Goal: Information Seeking & Learning: Learn about a topic

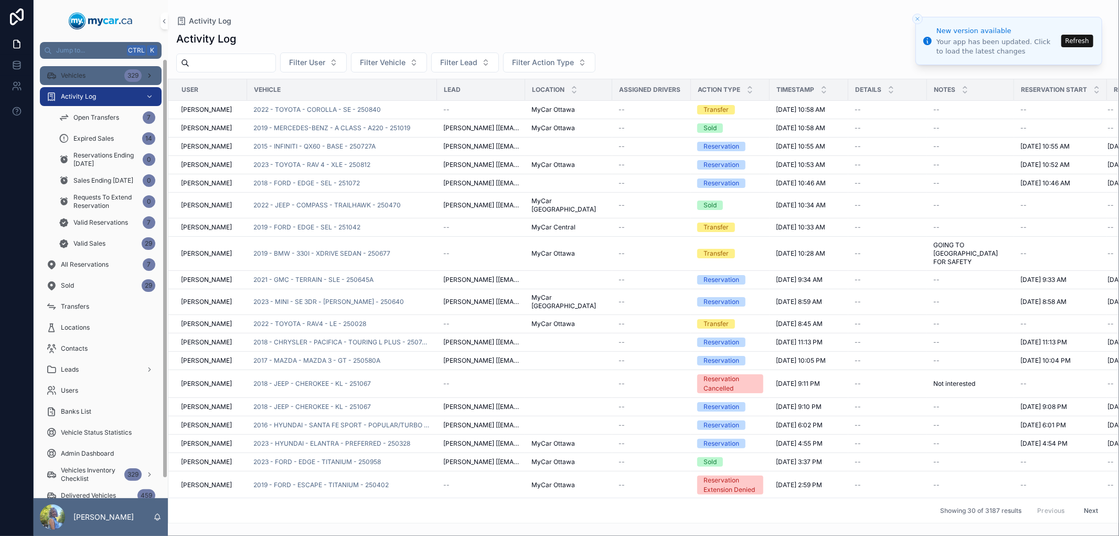
click at [92, 74] on div "Vehicles 329" at bounding box center [100, 75] width 109 height 17
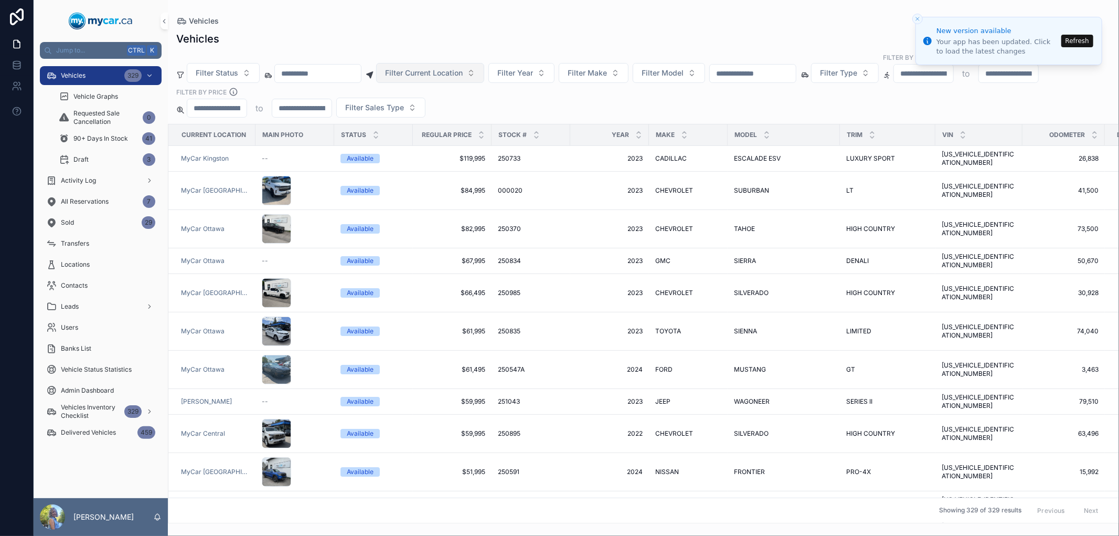
click at [463, 70] on span "Filter Current Location" at bounding box center [424, 73] width 78 height 10
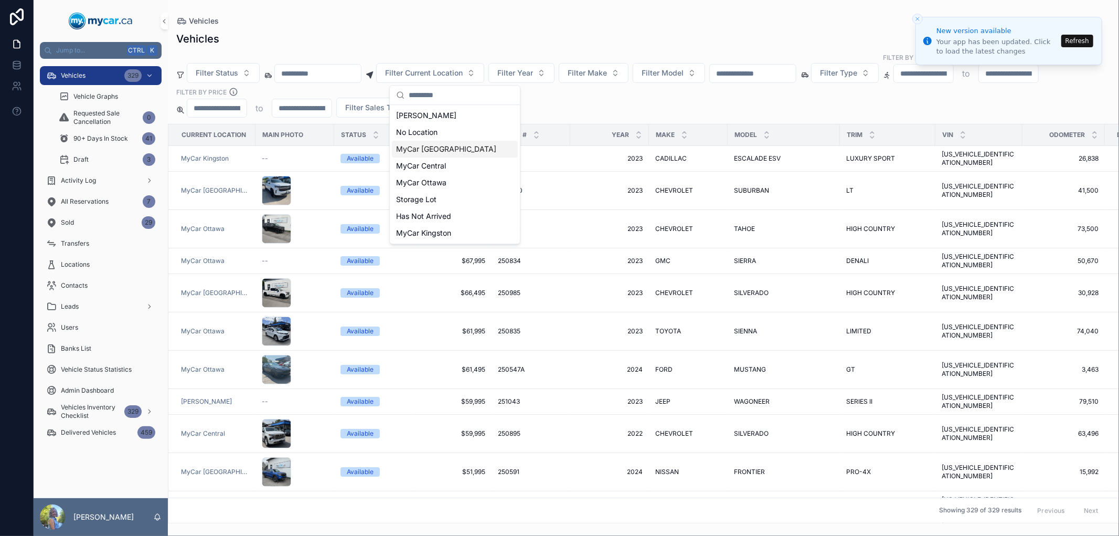
click at [454, 151] on span "MyCar [GEOGRAPHIC_DATA]" at bounding box center [446, 149] width 100 height 10
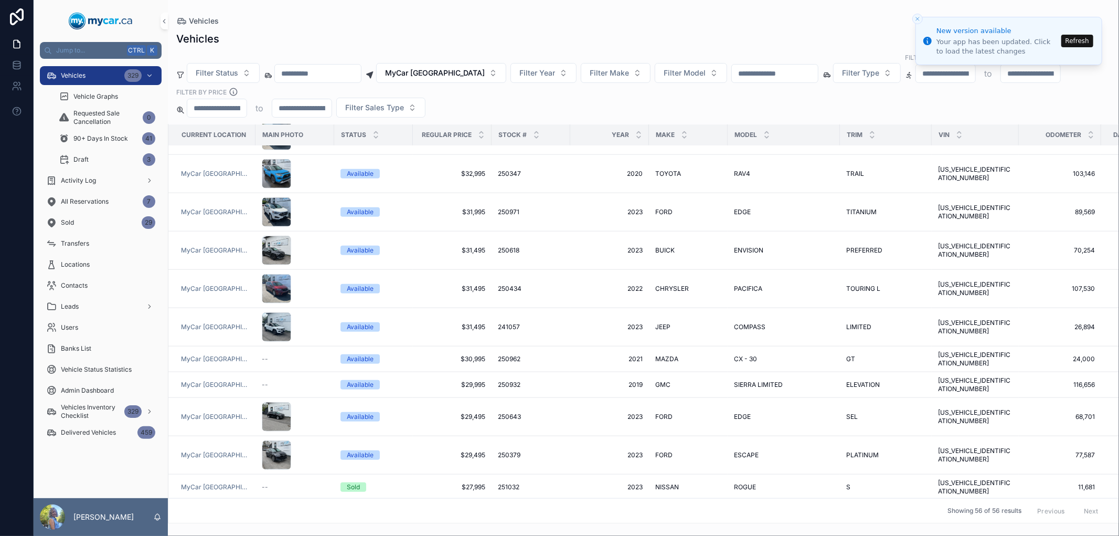
scroll to position [874, 0]
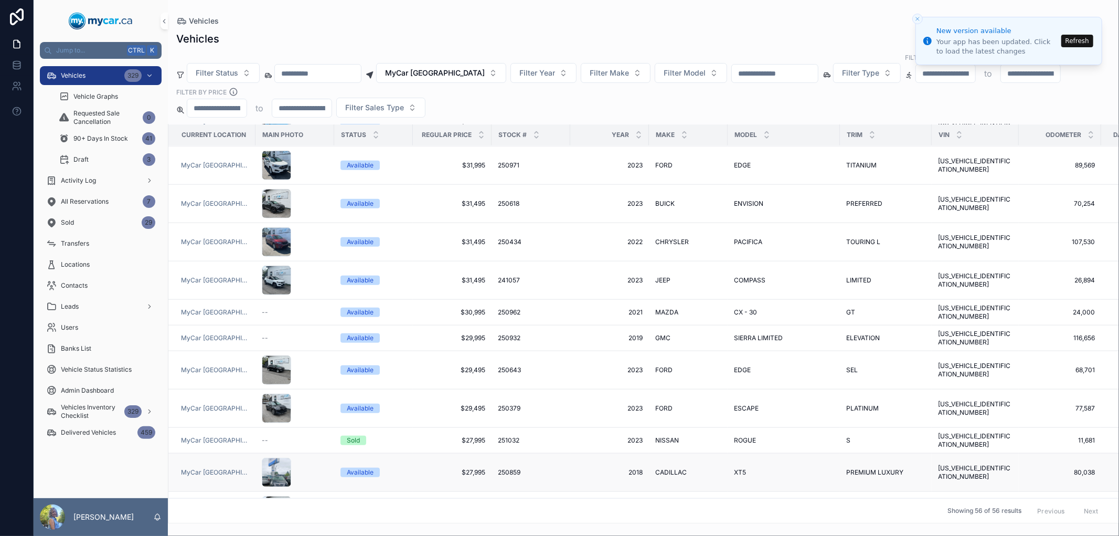
click at [511, 468] on span "250859" at bounding box center [509, 472] width 23 height 8
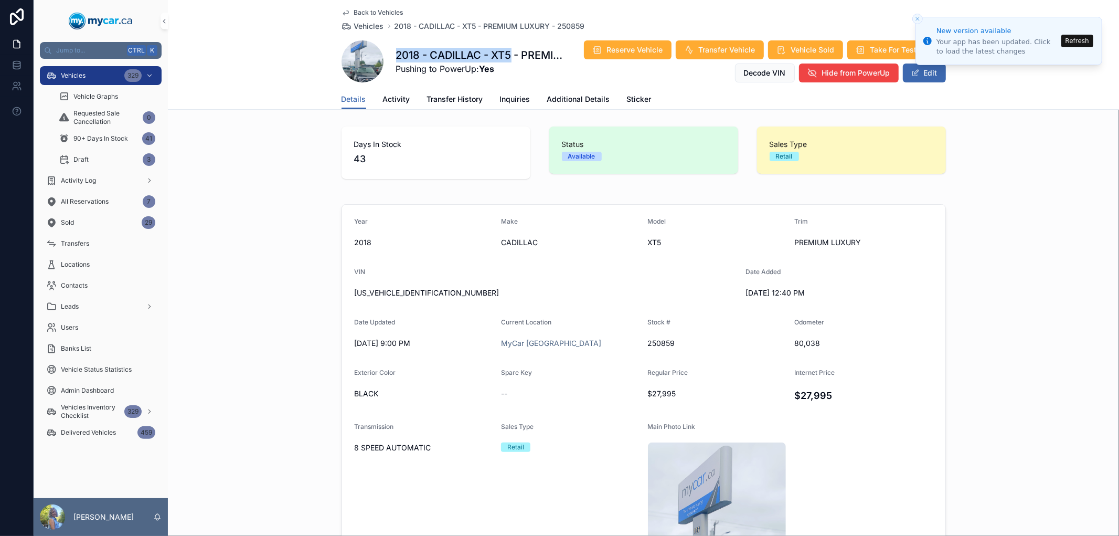
drag, startPoint x: 392, startPoint y: 53, endPoint x: 507, endPoint y: 44, distance: 115.2
click at [507, 44] on div "2018 - CADILLAC - XT5 - PREMIUM LUXURY - 250859 Pushing to PowerUp: Yes Reserve…" at bounding box center [644, 61] width 604 height 43
copy h1 "2018 - CADILLAC - XT5"
drag, startPoint x: 441, startPoint y: 293, endPoint x: 346, endPoint y: 300, distance: 94.7
click at [346, 300] on form "Year [DATE] Make CADILLAC Model XT5 Trim PREMIUM LUXURY VIN [US_VEHICLE_IDENTIF…" at bounding box center [643, 442] width 603 height 474
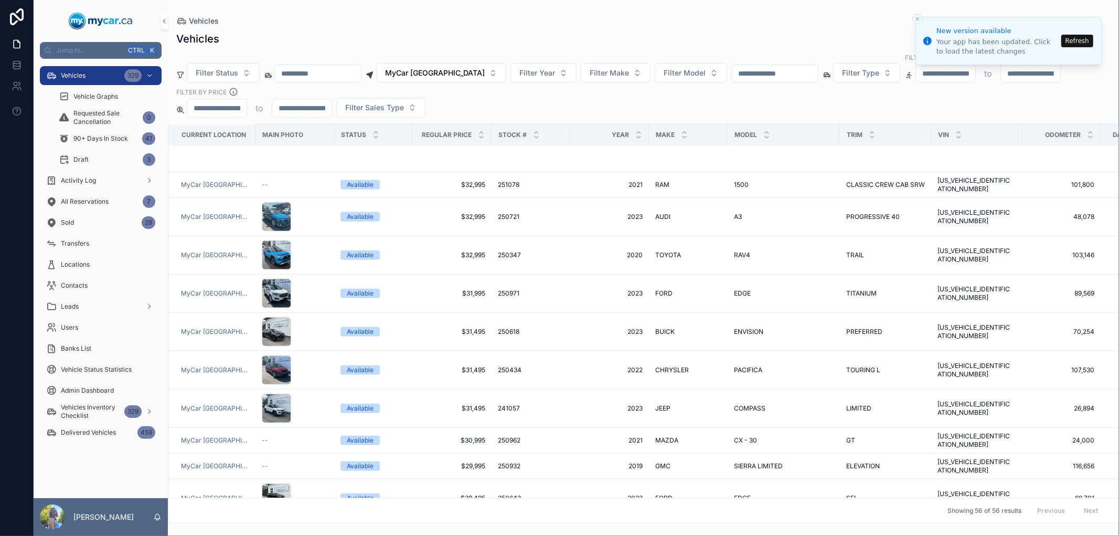
scroll to position [1107, 0]
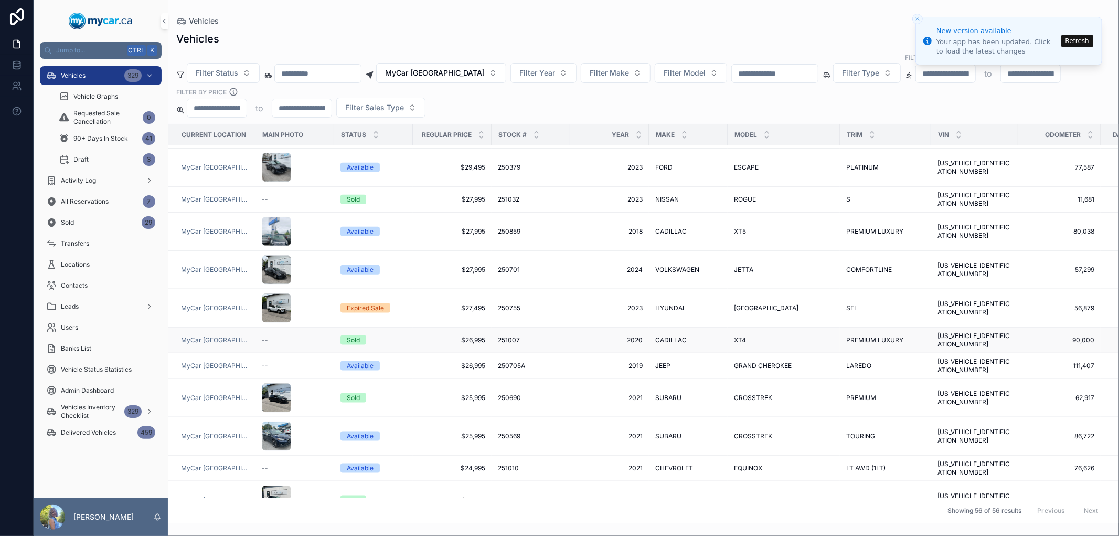
click at [514, 336] on span "251007" at bounding box center [509, 340] width 22 height 8
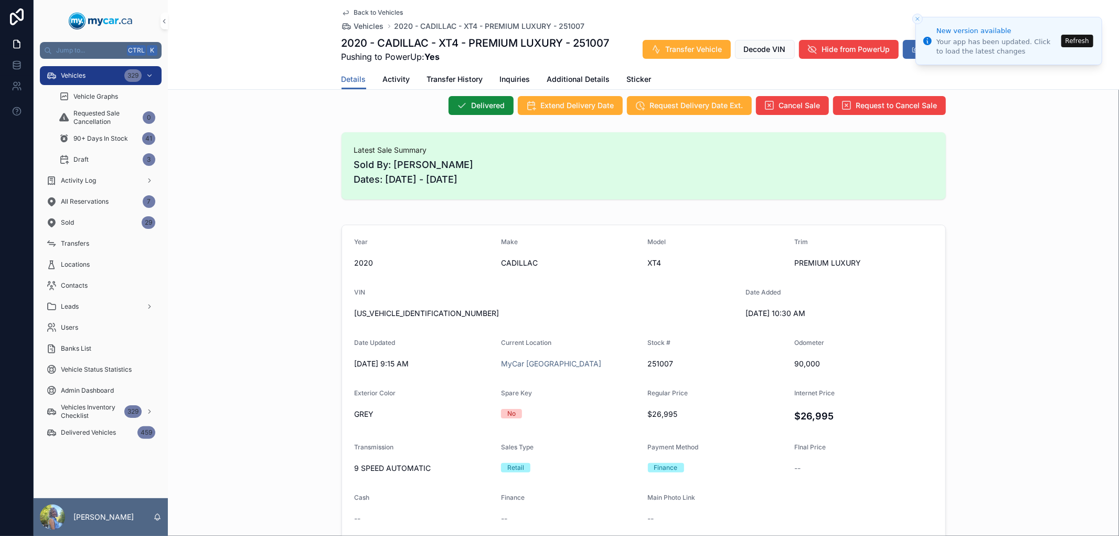
scroll to position [116, 0]
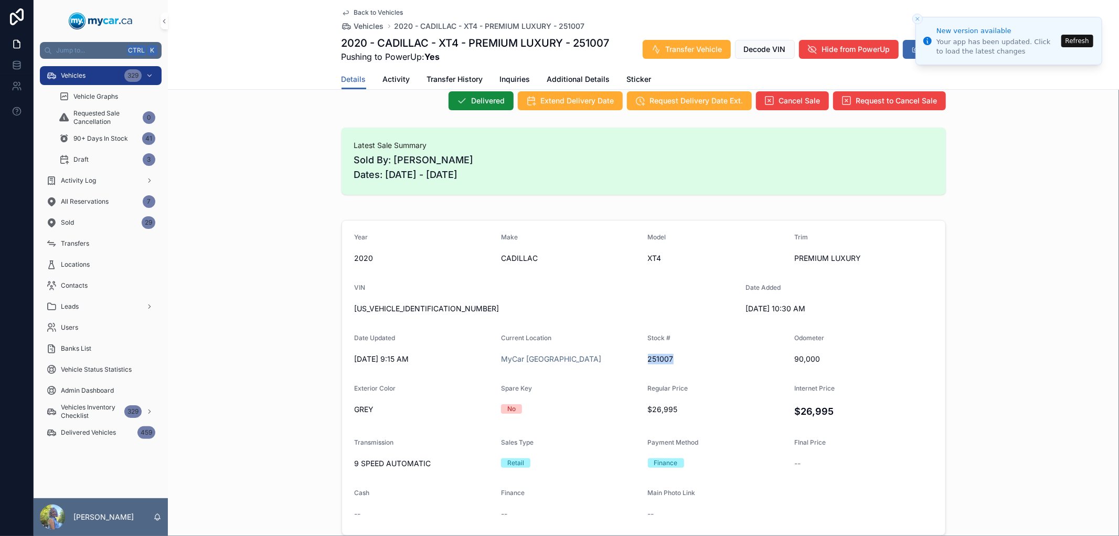
drag, startPoint x: 691, startPoint y: 360, endPoint x: 644, endPoint y: 358, distance: 47.8
click at [648, 358] on span "251007" at bounding box center [717, 359] width 138 height 10
copy span "251007"
drag, startPoint x: 835, startPoint y: 358, endPoint x: 779, endPoint y: 364, distance: 57.0
click at [779, 364] on form "Year [DATE] Make CADILLAC Model XT4 Trim PREMIUM LUXURY VIN [US_VEHICLE_IDENTIF…" at bounding box center [643, 377] width 603 height 314
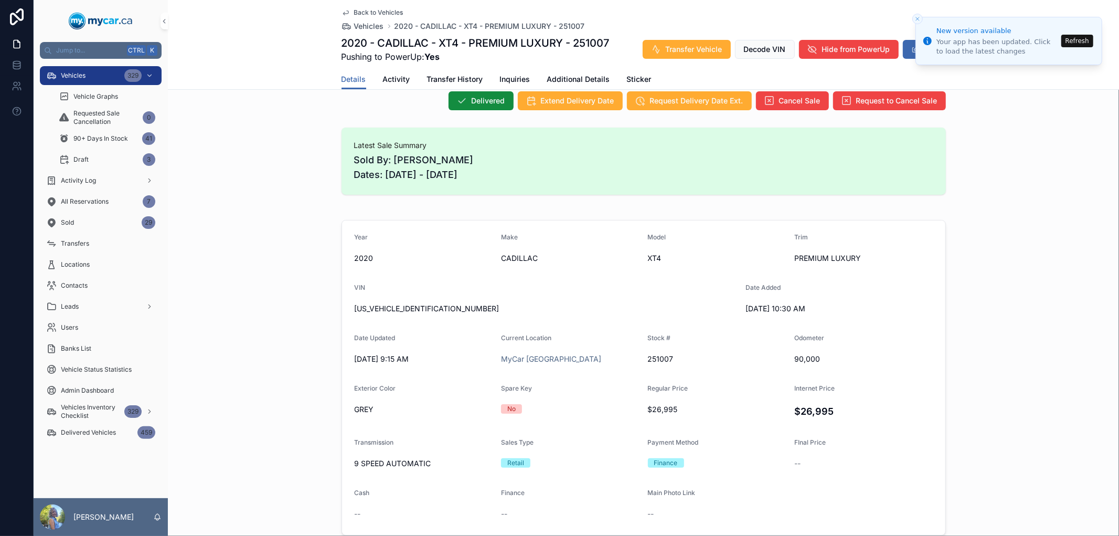
click at [903, 381] on form "Year [DATE] Make CADILLAC Model XT4 Trim PREMIUM LUXURY VIN [US_VEHICLE_IDENTIF…" at bounding box center [643, 377] width 603 height 314
drag, startPoint x: 815, startPoint y: 357, endPoint x: 791, endPoint y: 357, distance: 24.1
click at [794, 357] on span "90,000" at bounding box center [863, 359] width 139 height 10
drag, startPoint x: 672, startPoint y: 355, endPoint x: 644, endPoint y: 355, distance: 27.8
click at [648, 355] on span "251007" at bounding box center [717, 359] width 138 height 10
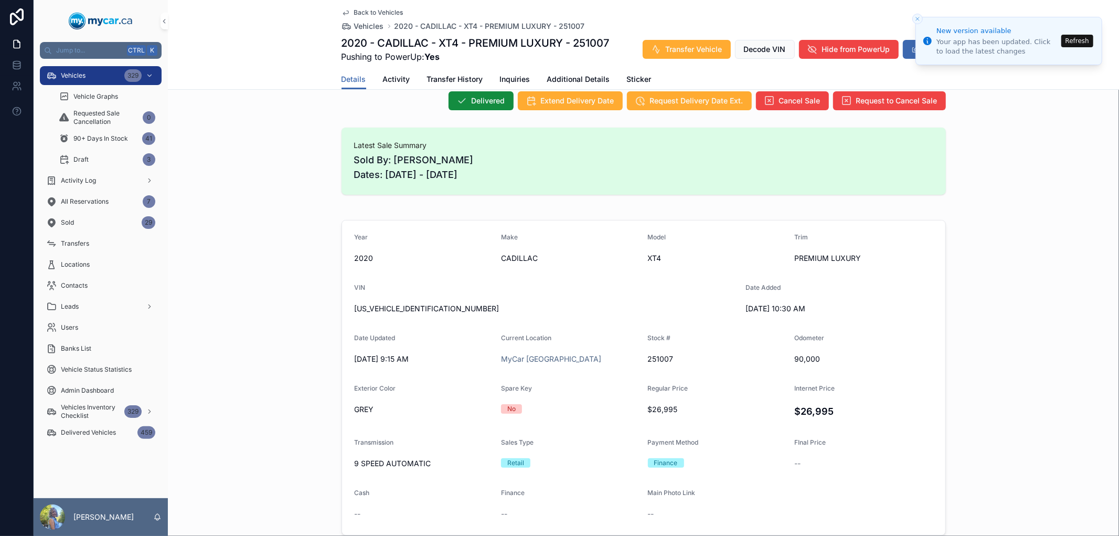
click at [210, 264] on div "Year [DATE] Make CADILLAC Model XT4 Trim PREMIUM LUXURY VIN [US_VEHICLE_IDENTIF…" at bounding box center [643, 378] width 951 height 324
drag, startPoint x: 822, startPoint y: 357, endPoint x: 786, endPoint y: 360, distance: 36.4
click at [786, 360] on form "Year [DATE] Make CADILLAC Model XT4 Trim PREMIUM LUXURY VIN [US_VEHICLE_IDENTIF…" at bounding box center [643, 377] width 603 height 314
copy span "90,000"
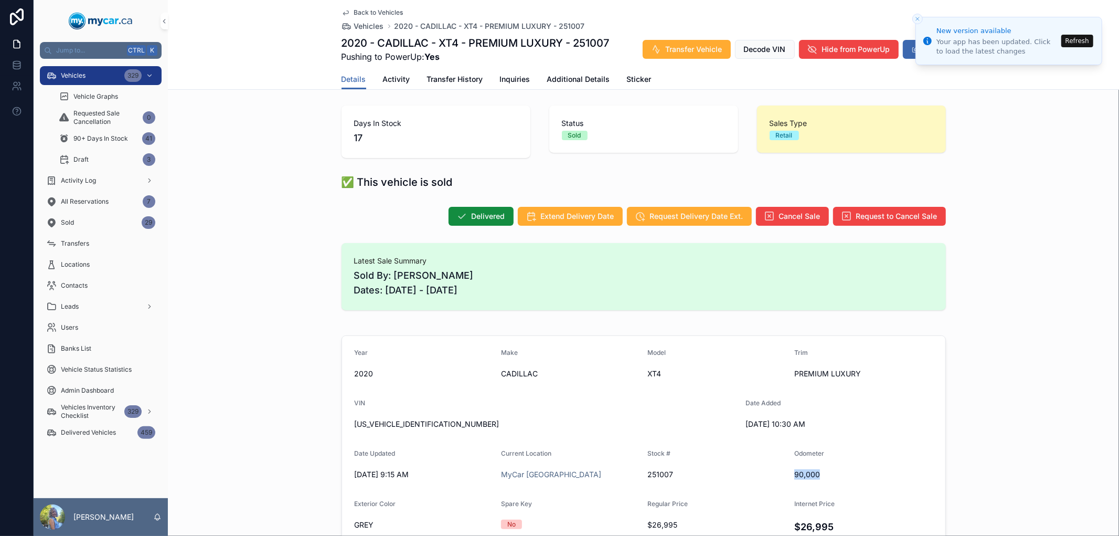
scroll to position [0, 0]
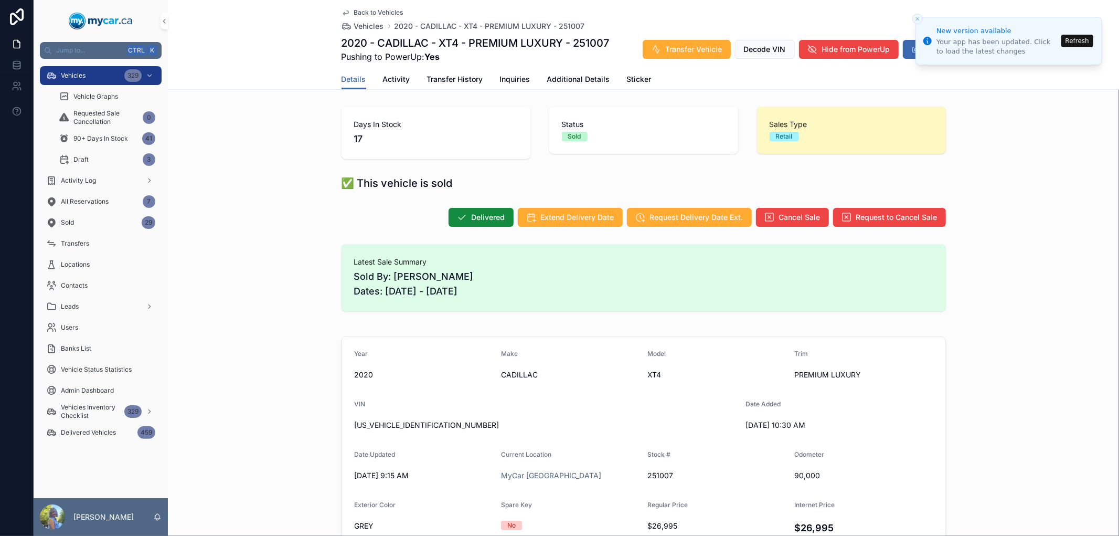
click at [384, 226] on div "Delivered Extend Delivery Date Request Delivery Date Ext. Cancel Sale Request t…" at bounding box center [644, 217] width 604 height 20
drag, startPoint x: 385, startPoint y: 24, endPoint x: 462, endPoint y: 35, distance: 77.5
click at [462, 35] on div "Back to Vehicles Vehicles 2020 - CADILLAC - XT4 - PREMIUM LUXURY - 251007 2020 …" at bounding box center [644, 34] width 604 height 69
click at [393, 66] on div "Back to Vehicles Vehicles 2020 - CADILLAC - XT4 - PREMIUM LUXURY - 251007 2020 …" at bounding box center [644, 34] width 604 height 69
drag, startPoint x: 332, startPoint y: 41, endPoint x: 454, endPoint y: 48, distance: 121.9
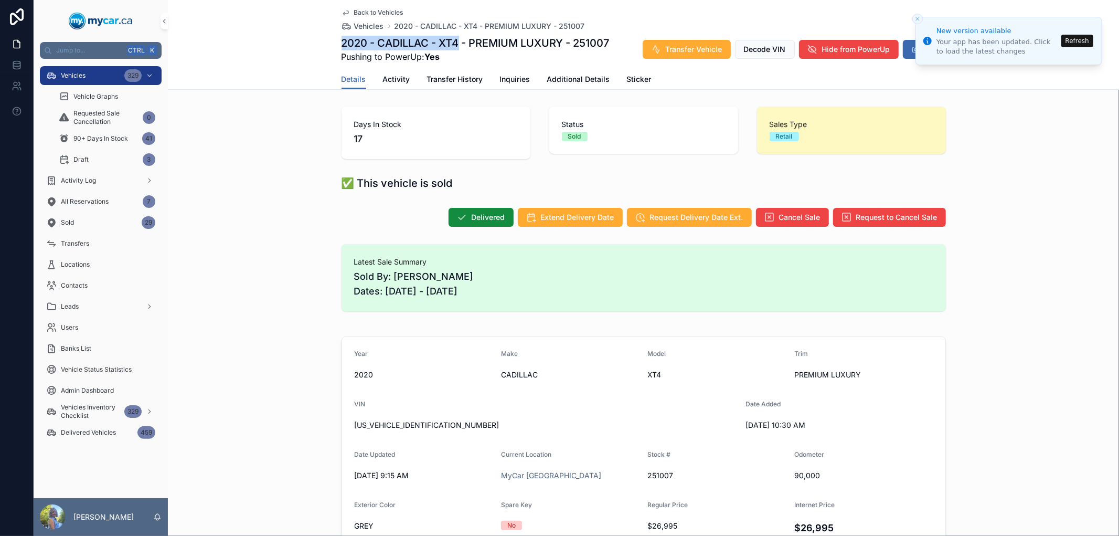
click at [454, 48] on div "Back to Vehicles Vehicles 2020 - CADILLAC - XT4 - PREMIUM LUXURY - 251007 2020 …" at bounding box center [643, 45] width 951 height 90
copy h1 "2020 - CADILLAC - XT4"
drag, startPoint x: 347, startPoint y: 425, endPoint x: 428, endPoint y: 423, distance: 80.8
click at [428, 423] on form "Year [DATE] Make CADILLAC Model XT4 Trim PREMIUM LUXURY VIN [US_VEHICLE_IDENTIF…" at bounding box center [643, 494] width 603 height 314
copy span "[US_VEHICLE_IDENTIFICATION_NUMBER]"
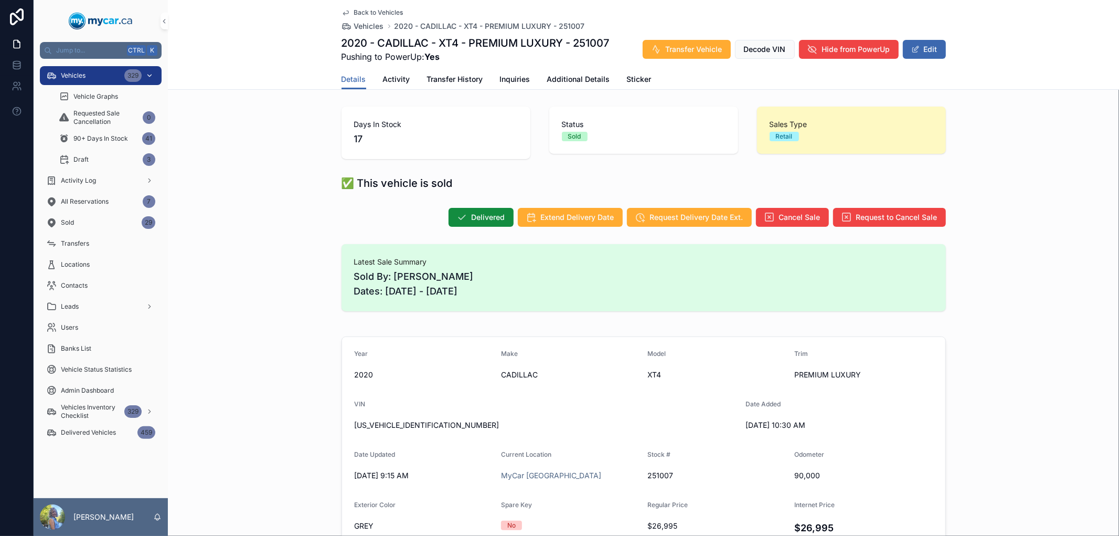
click at [86, 73] on span "Vehicles" at bounding box center [73, 75] width 25 height 8
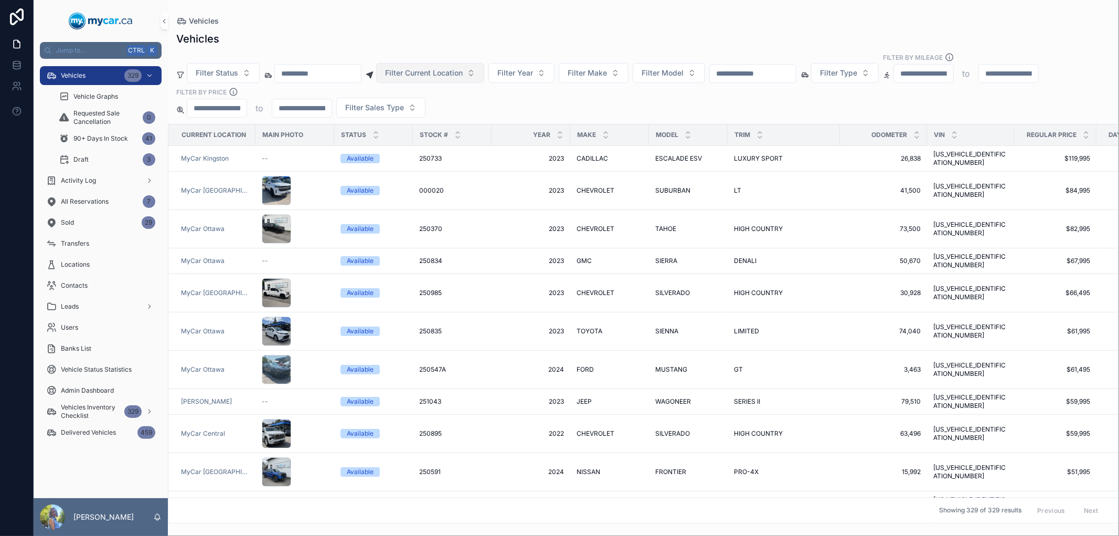
click at [448, 71] on span "Filter Current Location" at bounding box center [424, 73] width 78 height 10
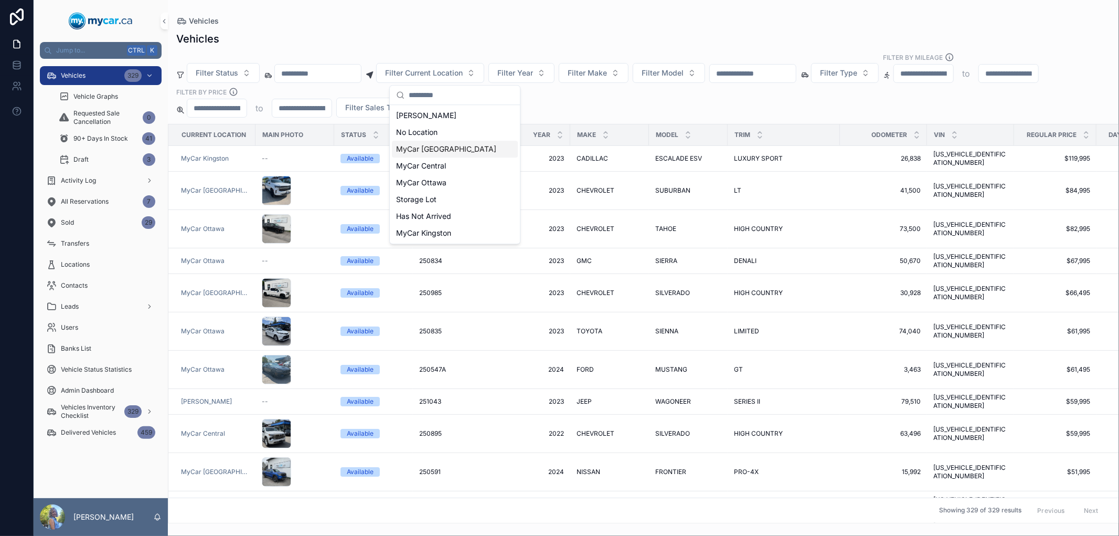
click at [445, 153] on span "MyCar [GEOGRAPHIC_DATA]" at bounding box center [446, 149] width 100 height 10
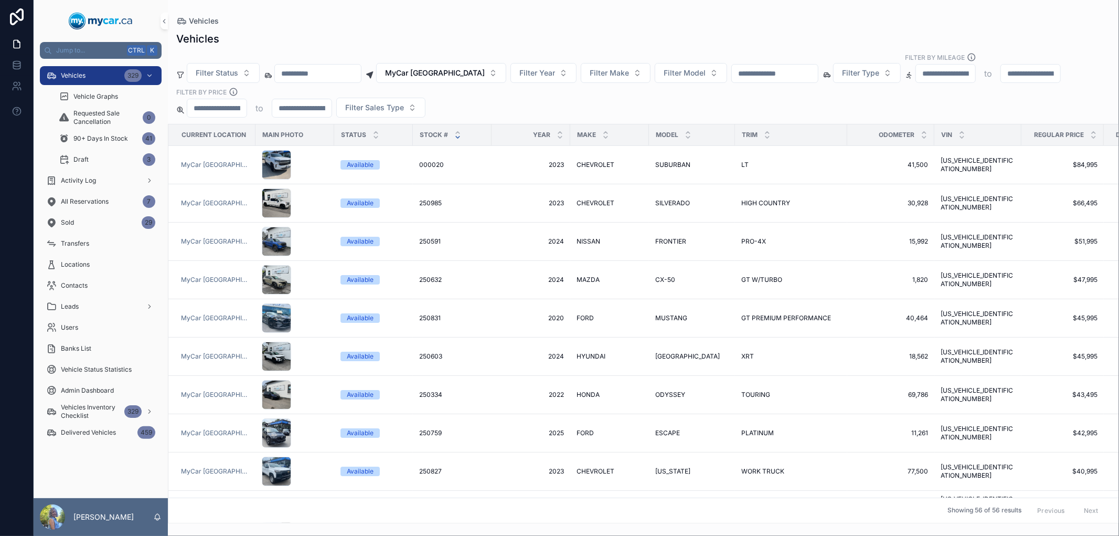
click at [454, 139] on icon "scrollable content" at bounding box center [457, 137] width 7 height 7
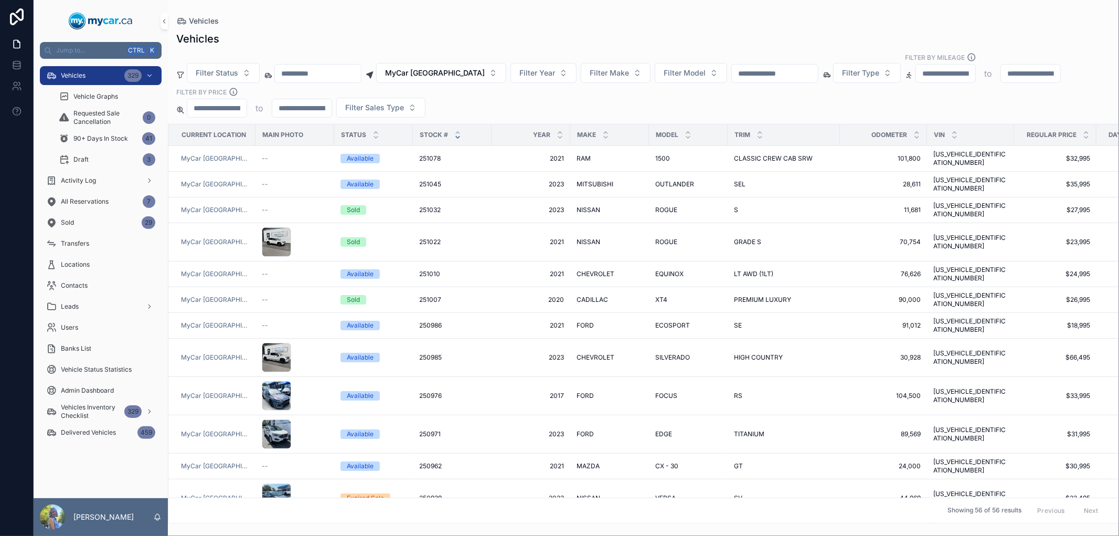
click at [454, 139] on icon "scrollable content" at bounding box center [457, 137] width 7 height 7
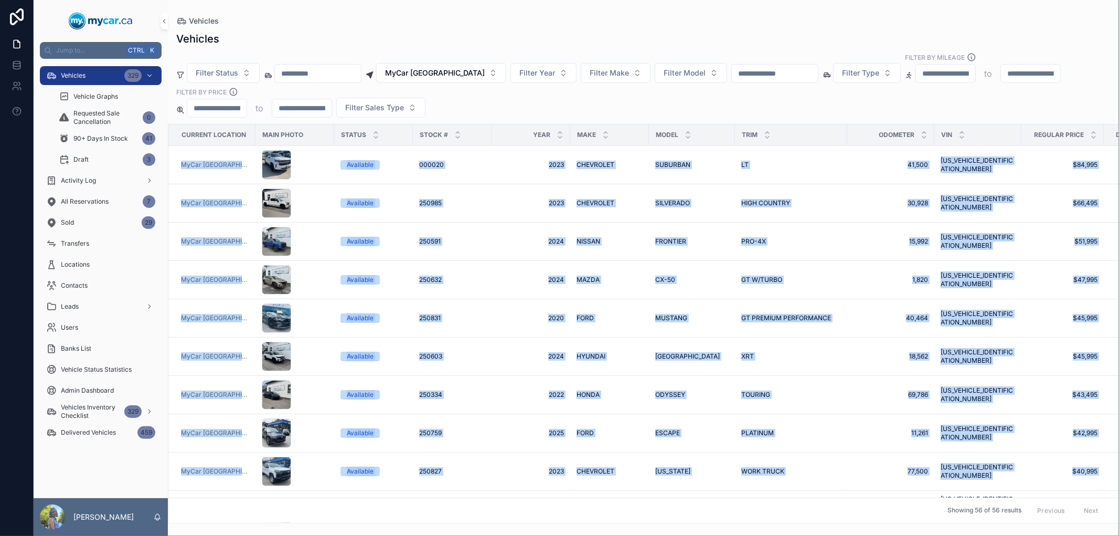
scroll to position [0, 62]
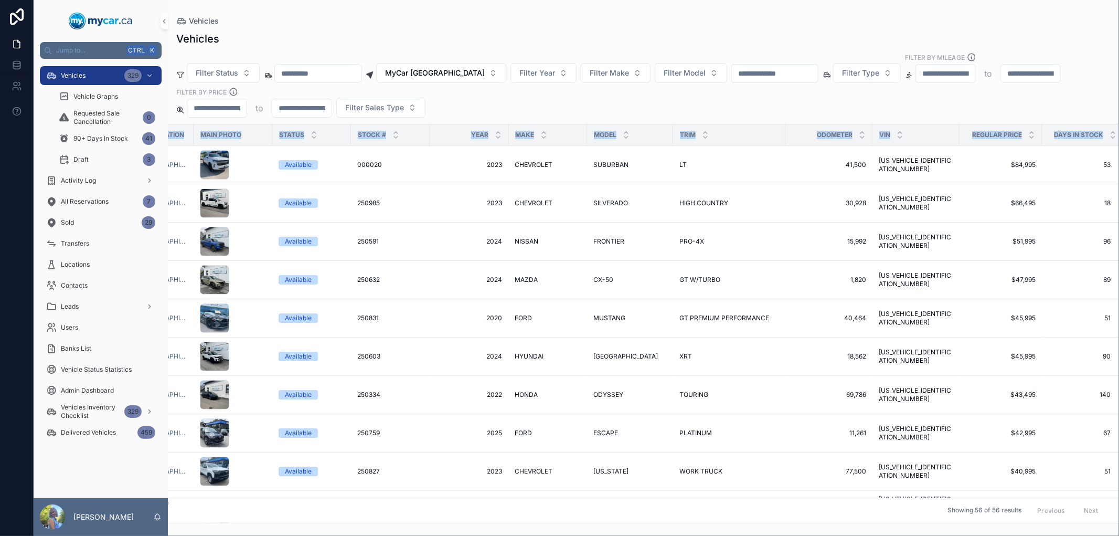
drag, startPoint x: 173, startPoint y: 159, endPoint x: 1119, endPoint y: 476, distance: 997.3
click at [1119, 476] on div "Current Location Main Photo Status Stock # Year Make Model Trim Odometer VIN Re…" at bounding box center [643, 323] width 951 height 399
click at [826, 97] on div "Filter Status MyCar North Bay Filter Year Filter Make Filter Model Filter Type …" at bounding box center [643, 84] width 951 height 65
drag, startPoint x: 177, startPoint y: 166, endPoint x: 1111, endPoint y: 474, distance: 983.2
click at [1111, 474] on div "Current Location Main Photo Status Stock # Year Make Model Trim Odometer VIN Re…" at bounding box center [643, 323] width 950 height 398
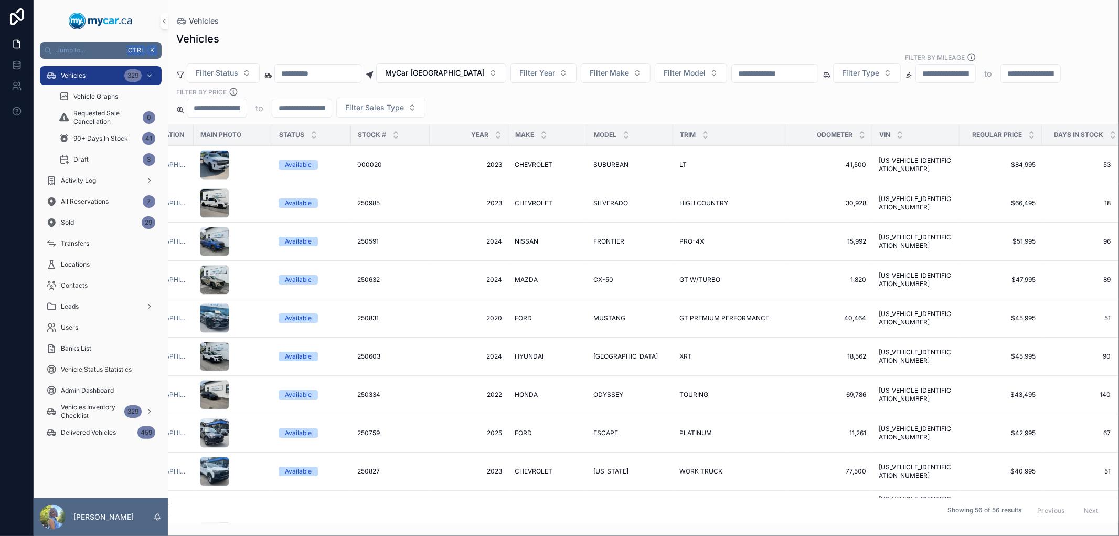
click at [922, 103] on div "Filter Status MyCar North Bay Filter Year Filter Make Filter Model Filter Type …" at bounding box center [643, 84] width 951 height 65
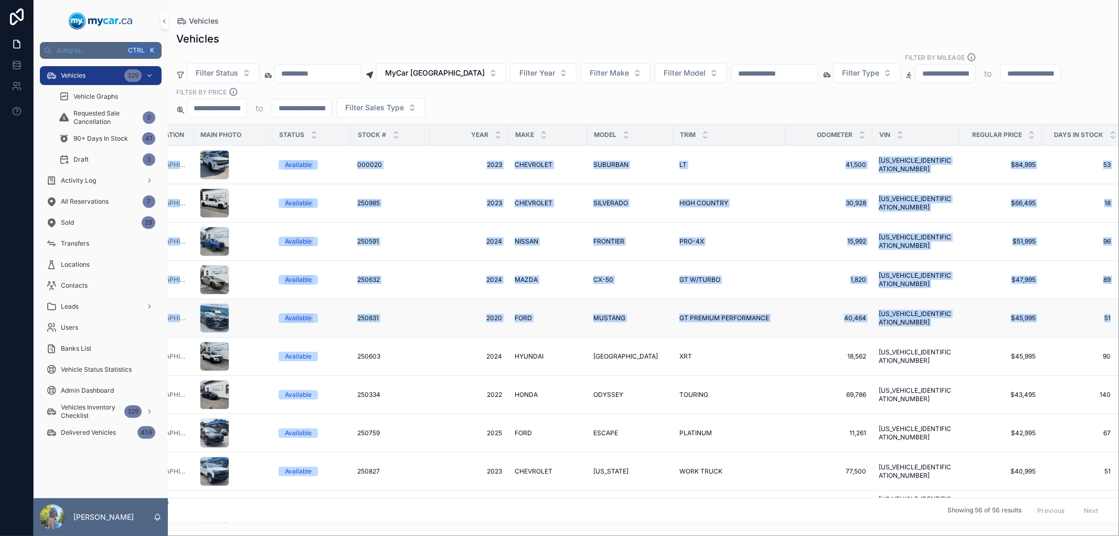
drag, startPoint x: 171, startPoint y: 166, endPoint x: 1105, endPoint y: 306, distance: 945.3
copy tbody "MyCar North Bay Available 000020 000020 2023 2023 CHEVROLET CHEVROLET SUBURBAN …"
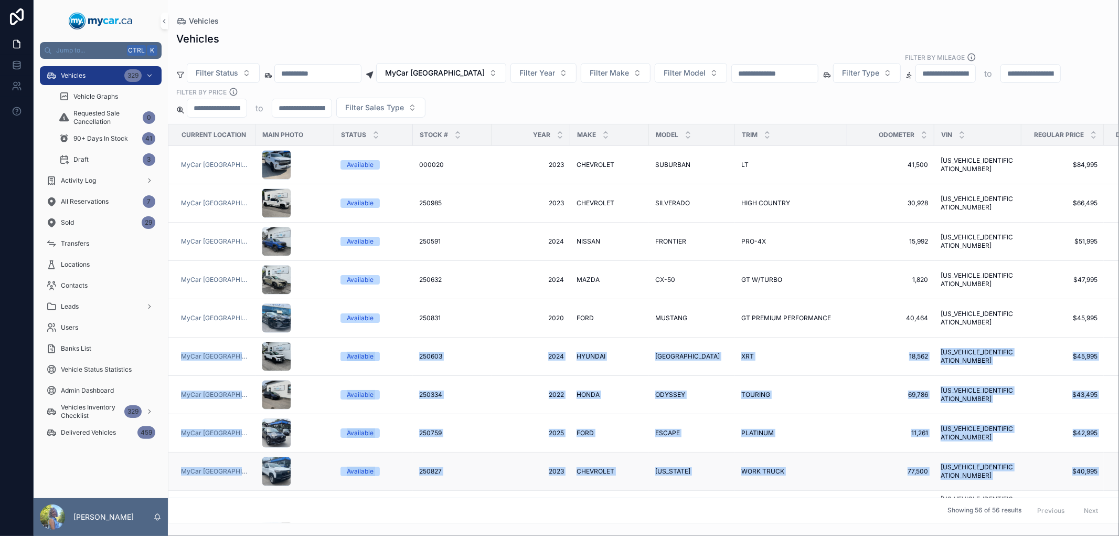
drag, startPoint x: 176, startPoint y: 357, endPoint x: 1092, endPoint y: 467, distance: 922.0
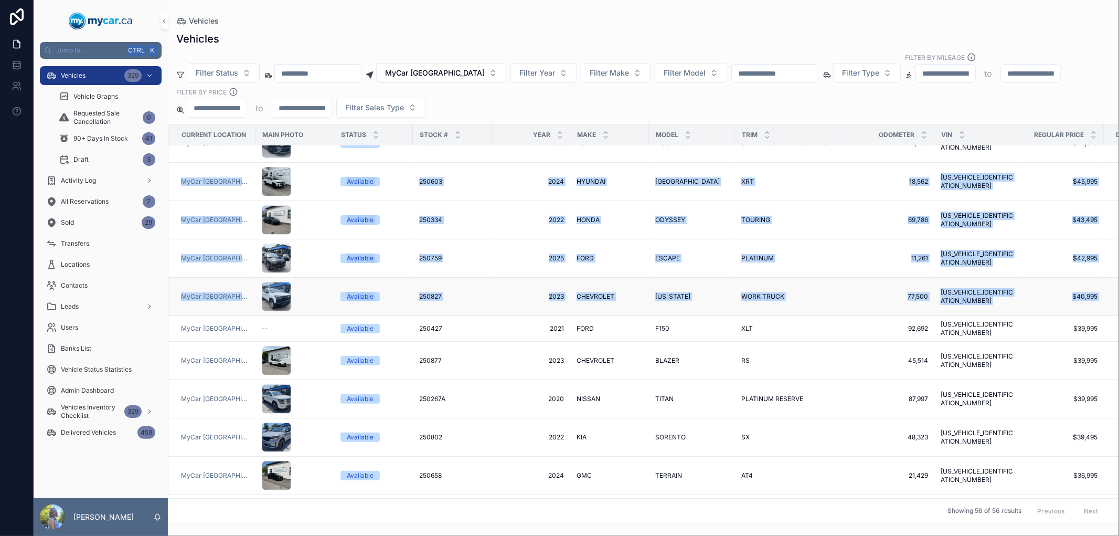
copy tbody "MyCar North Bay Available 250603 250603 2024 2024 HYUNDAI HYUNDAI SANTA FE SANT…"
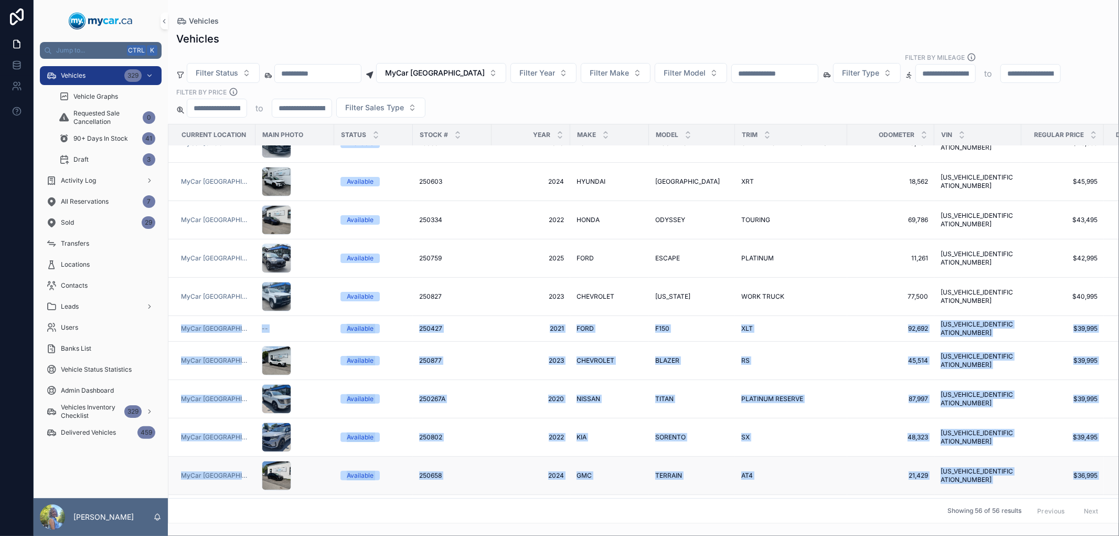
drag, startPoint x: 172, startPoint y: 322, endPoint x: 1092, endPoint y: 463, distance: 931.5
copy tbody "MyCar North Bay -- Available 250427 250427 2021 2021 FORD FORD F150 F150 XLT XL…"
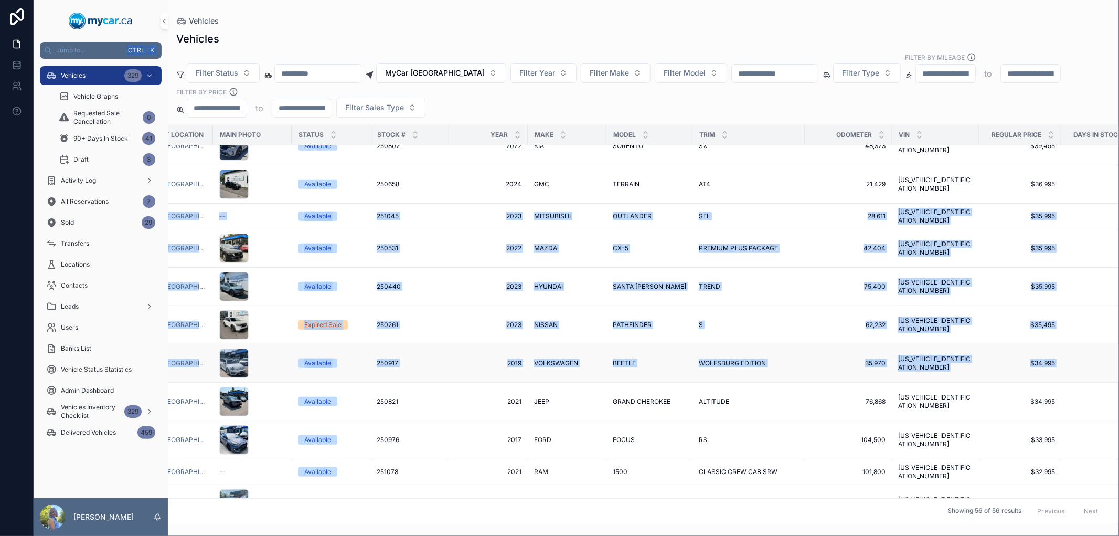
scroll to position [466, 66]
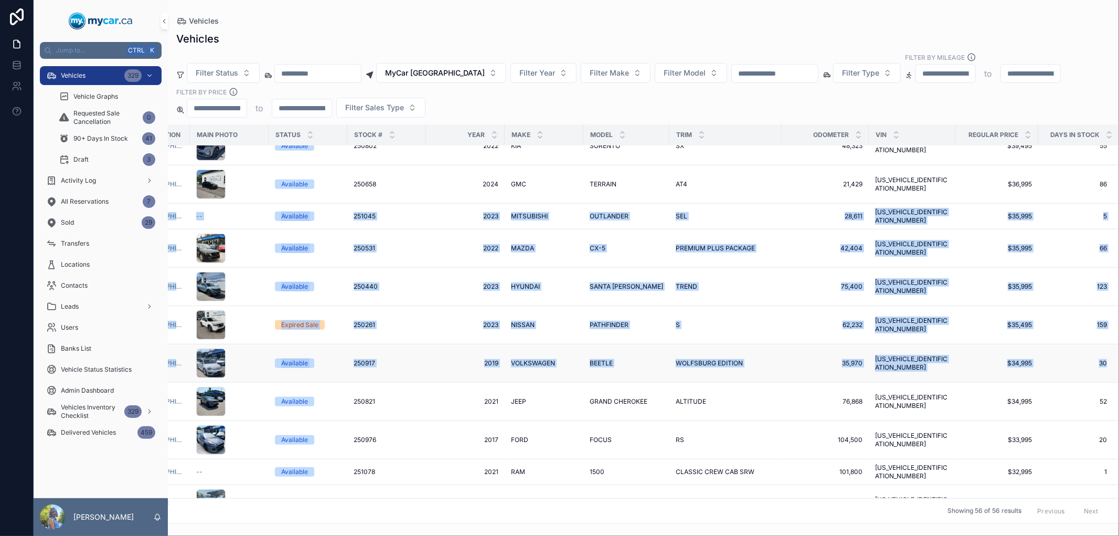
drag, startPoint x: 176, startPoint y: 205, endPoint x: 1103, endPoint y: 348, distance: 938.5
copy tbody "MyCar North Bay -- Available 251045 251045 2023 2023 MITSUBISHI MITSUBISHI OUTL…"
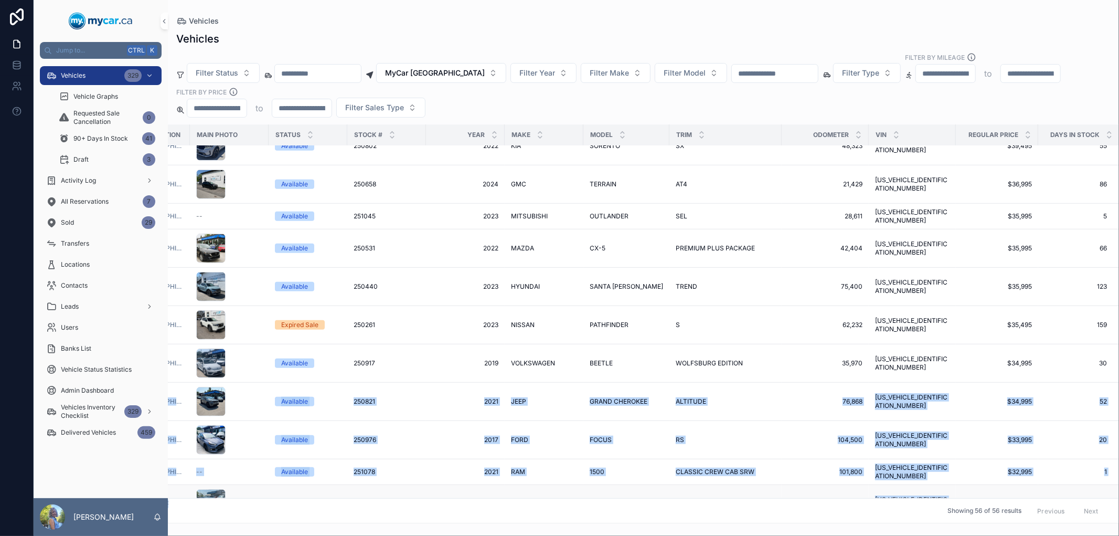
drag, startPoint x: 176, startPoint y: 386, endPoint x: 1101, endPoint y: 474, distance: 929.1
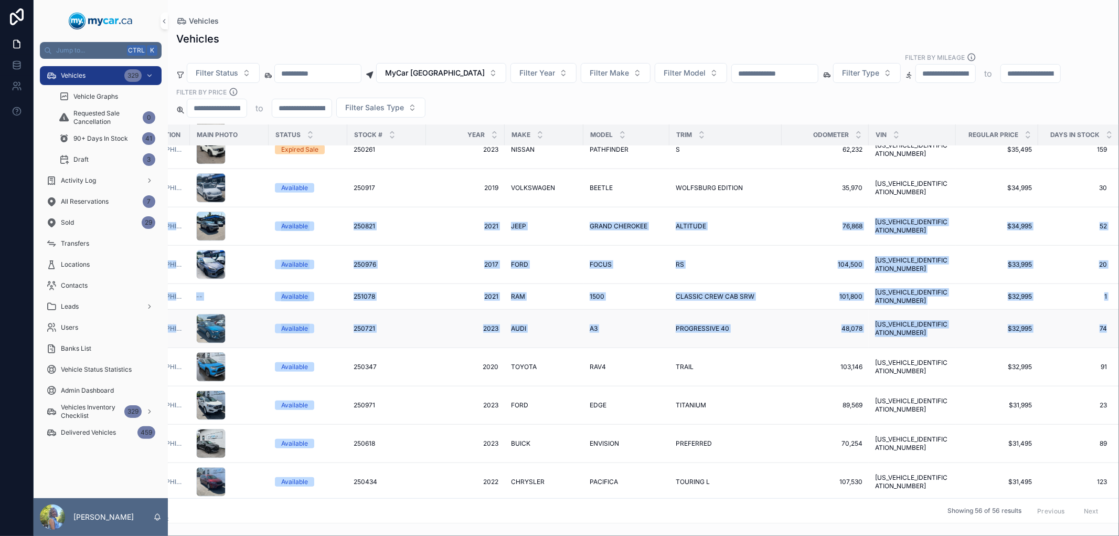
copy tbody "MyCar North Bay Available 250821 250821 2021 2021 JEEP JEEP GRAND CHEROKEE GRAN…"
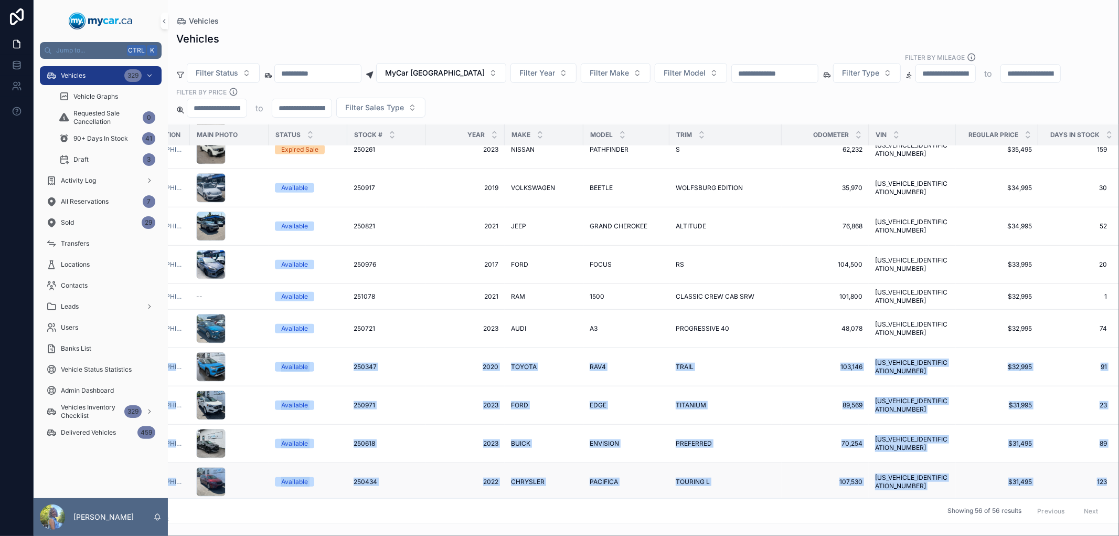
drag, startPoint x: 176, startPoint y: 344, endPoint x: 1097, endPoint y: 460, distance: 928.0
click at [1097, 460] on tbody "MyCar North Bay Available 250759 250759 2025 2025 FORD FORD ESCAPE ESCAPE PLATI…" at bounding box center [612, 519] width 1018 height 2028
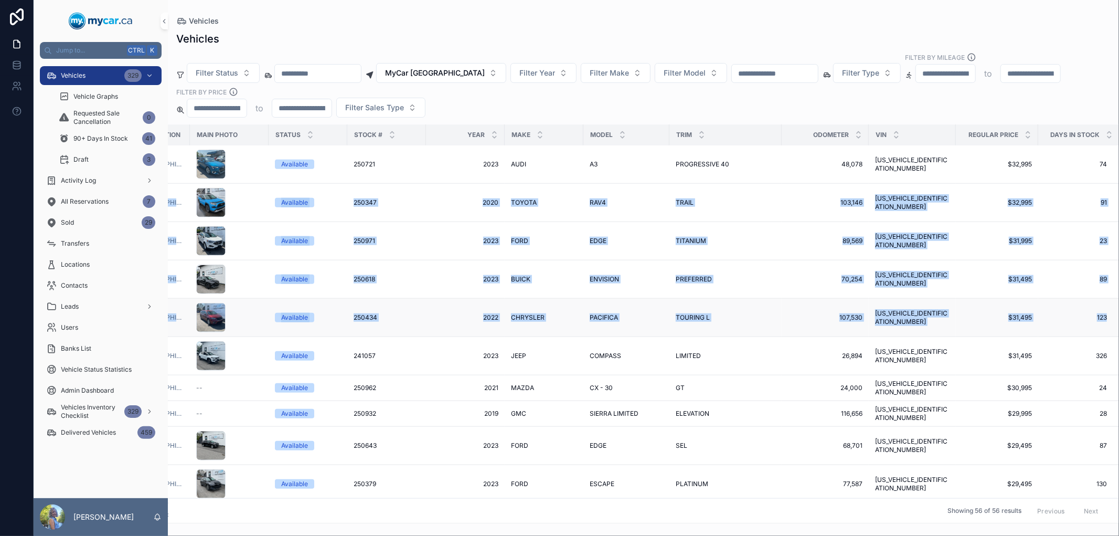
scroll to position [816, 66]
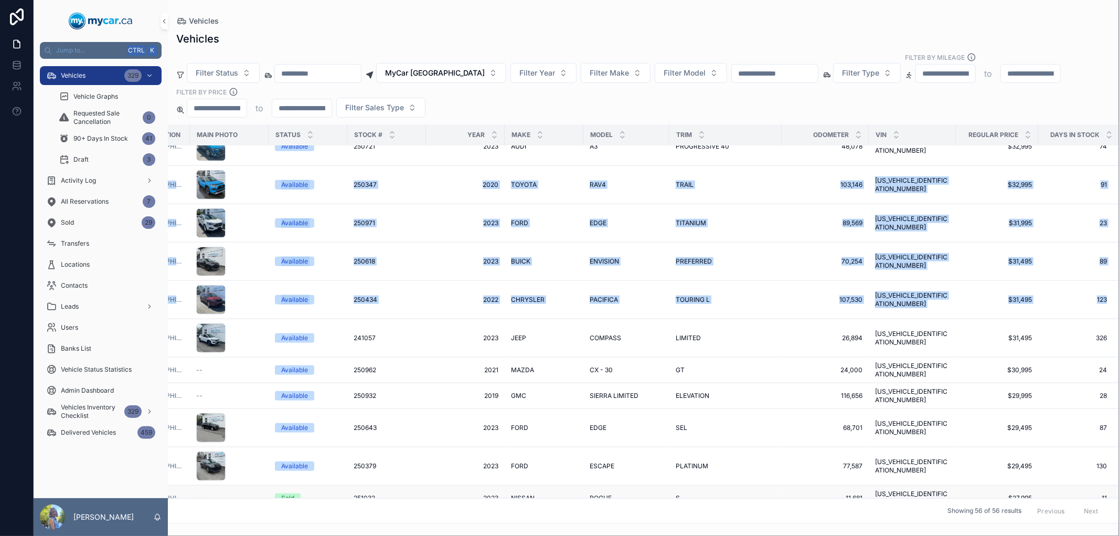
copy tbody "MyCar North Bay Available 250347 250347 2020 2020 TOYOTA TOYOTA RAV4 RAV4 TRAIL…"
drag, startPoint x: 172, startPoint y: 321, endPoint x: 1111, endPoint y: 442, distance: 946.9
click at [1111, 442] on div "Current Location Main Photo Status Stock # Year Make Model Trim Odometer VIN Re…" at bounding box center [643, 323] width 950 height 398
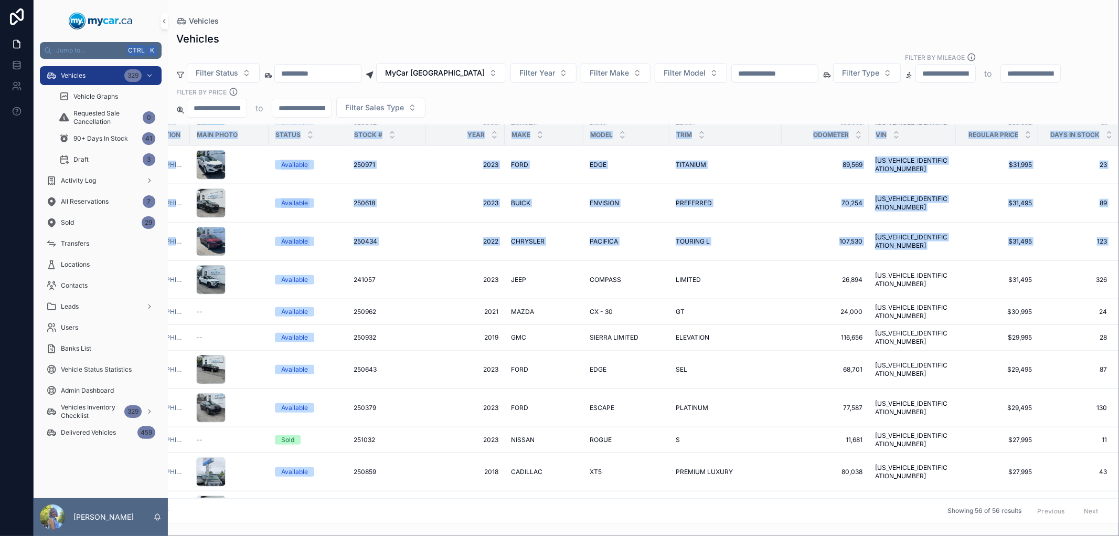
scroll to position [874, 0]
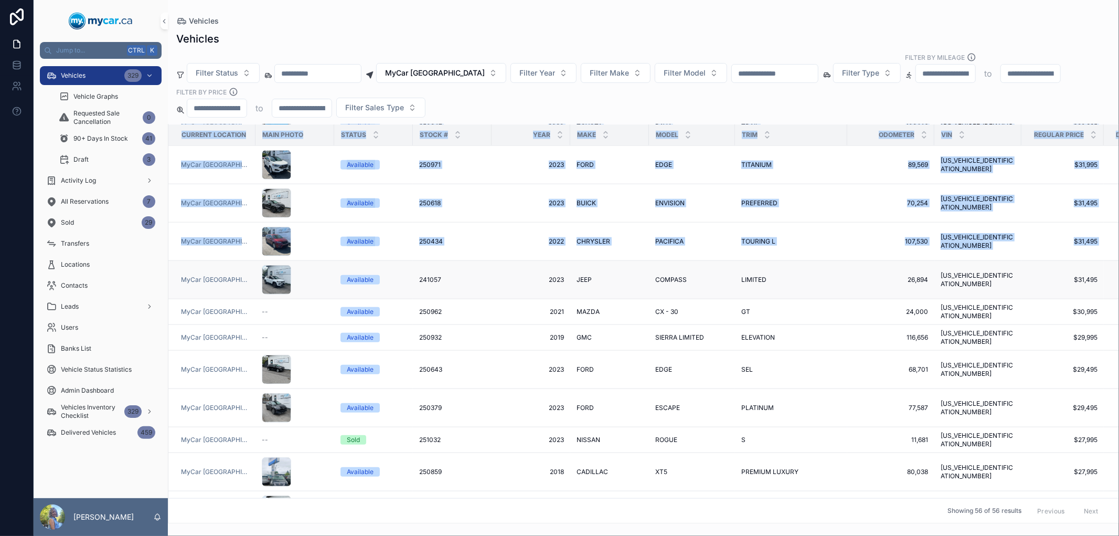
click at [174, 261] on td "MyCar [GEOGRAPHIC_DATA]" at bounding box center [211, 280] width 87 height 38
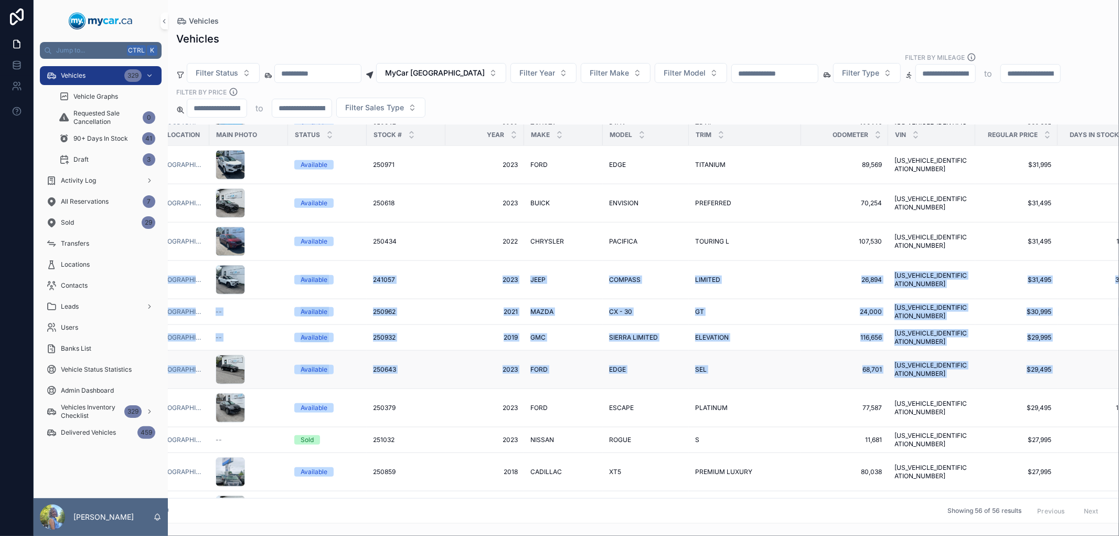
scroll to position [874, 66]
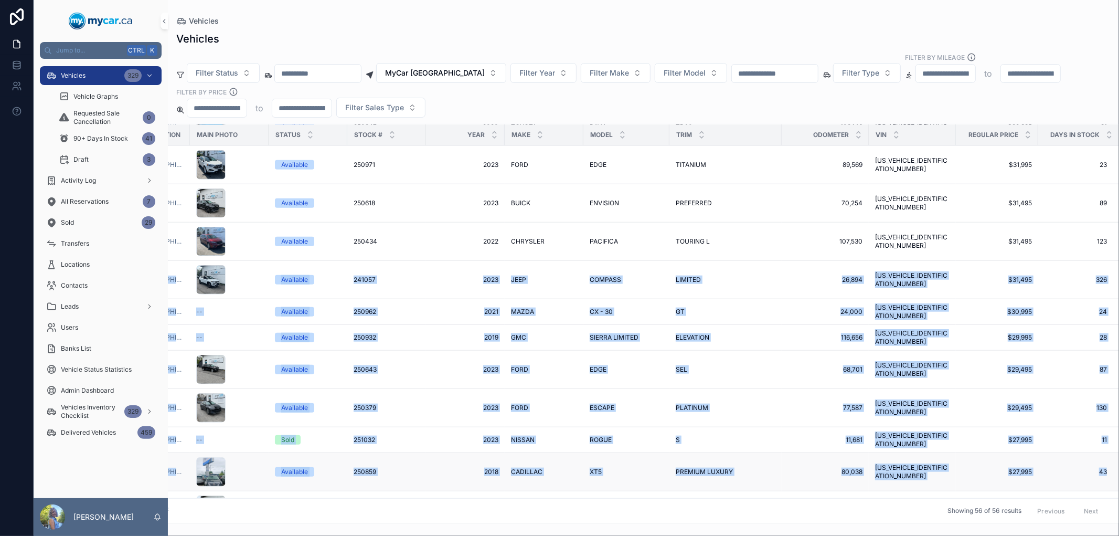
drag, startPoint x: 172, startPoint y: 265, endPoint x: 1098, endPoint y: 428, distance: 940.2
click at [1098, 428] on tbody "MyCar North Bay -- Available 251045 251045 2023 2023 MITSUBISHI MITSUBISHI OUTL…" at bounding box center [612, 288] width 1018 height 2032
copy tbody "MyCar North Bay Available 241057 241057 2023 2023 JEEP JEEP COMPASS COMPASS LIM…"
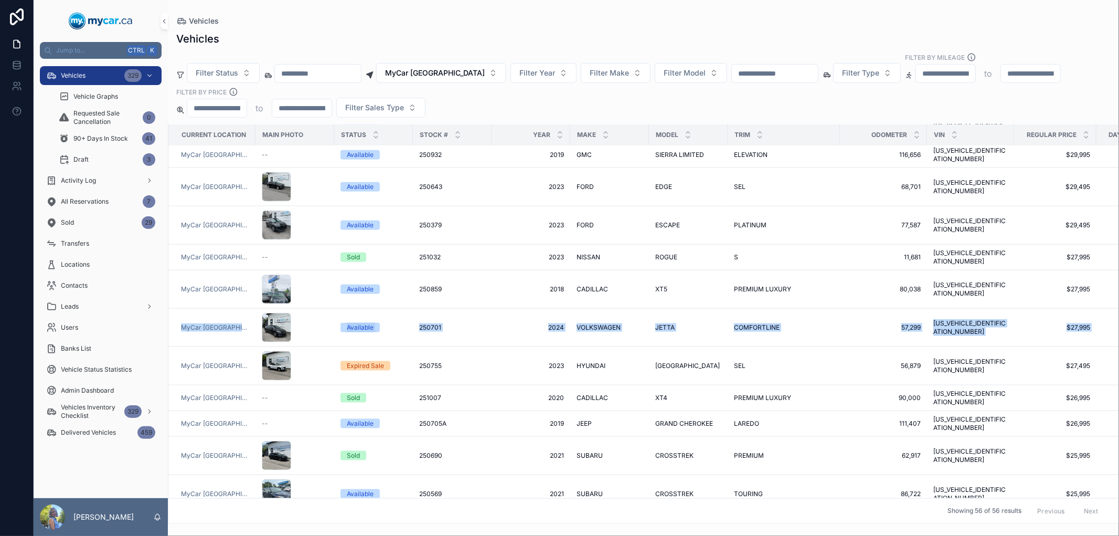
scroll to position [1049, 66]
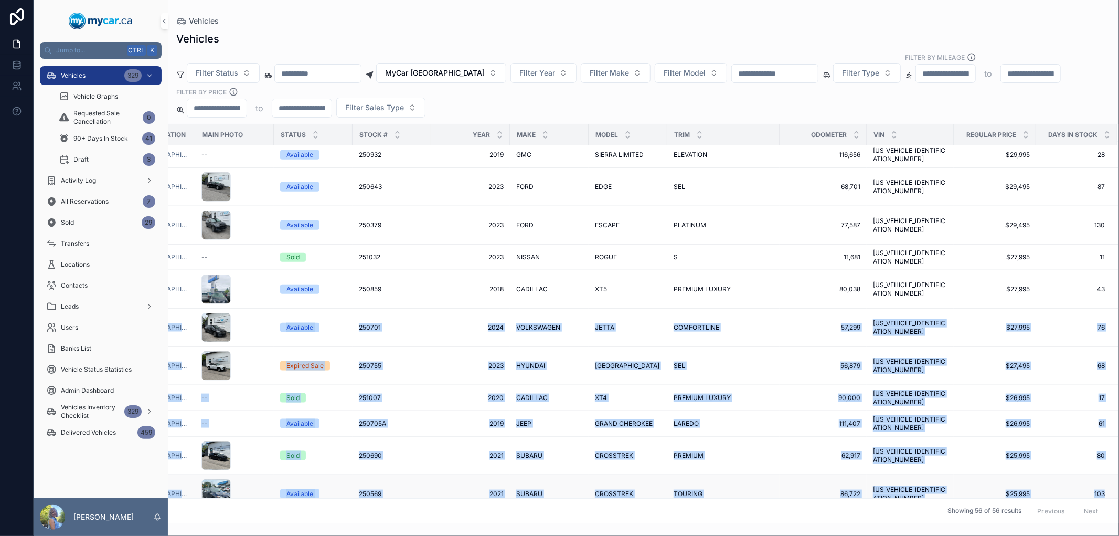
drag, startPoint x: 175, startPoint y: 301, endPoint x: 1097, endPoint y: 444, distance: 932.9
click at [1097, 444] on tbody "MyCar North Bay Available 250976 250976 2017 2017 FORD FORD FOCUS FOCUS RS RS 1…" at bounding box center [613, 85] width 1010 height 1977
copy tbody "MyCar North Bay Available 250701 250701 2024 2024 VOLKSWAGEN VOLKSWAGEN JETTA J…"
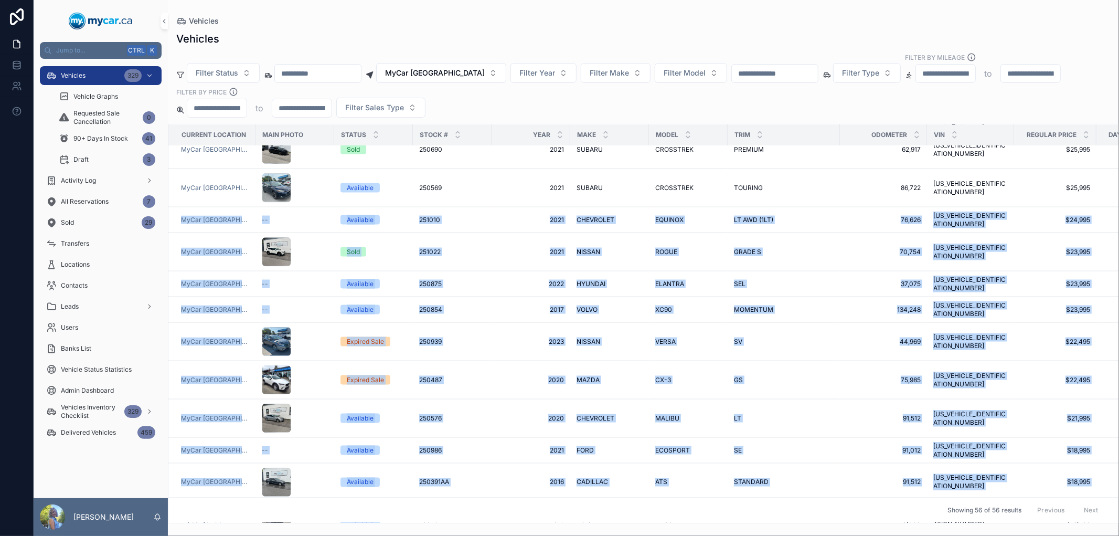
scroll to position [1340, 64]
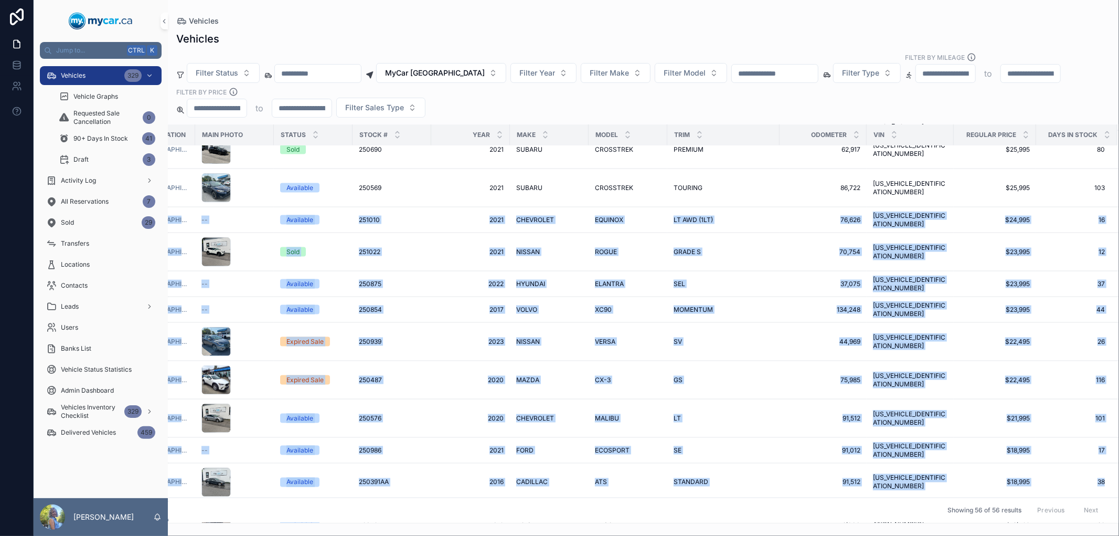
drag, startPoint x: 175, startPoint y: 186, endPoint x: 1109, endPoint y: 423, distance: 964.1
copy tbody "MyCar North Bay -- Available 251010 251010 2021 2021 CHEVROLET CHEVROLET EQUINO…"
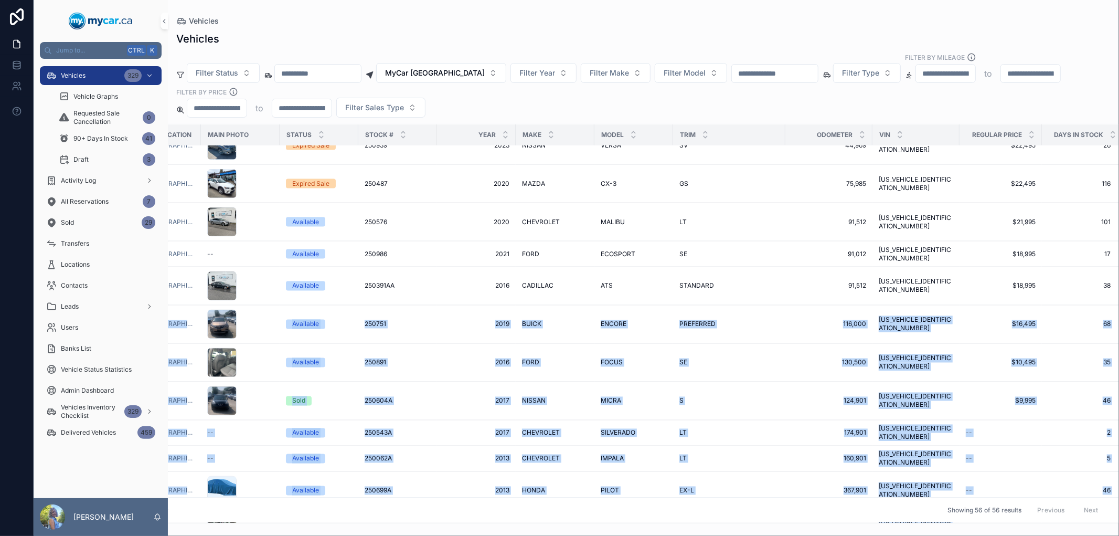
scroll to position [1522, 63]
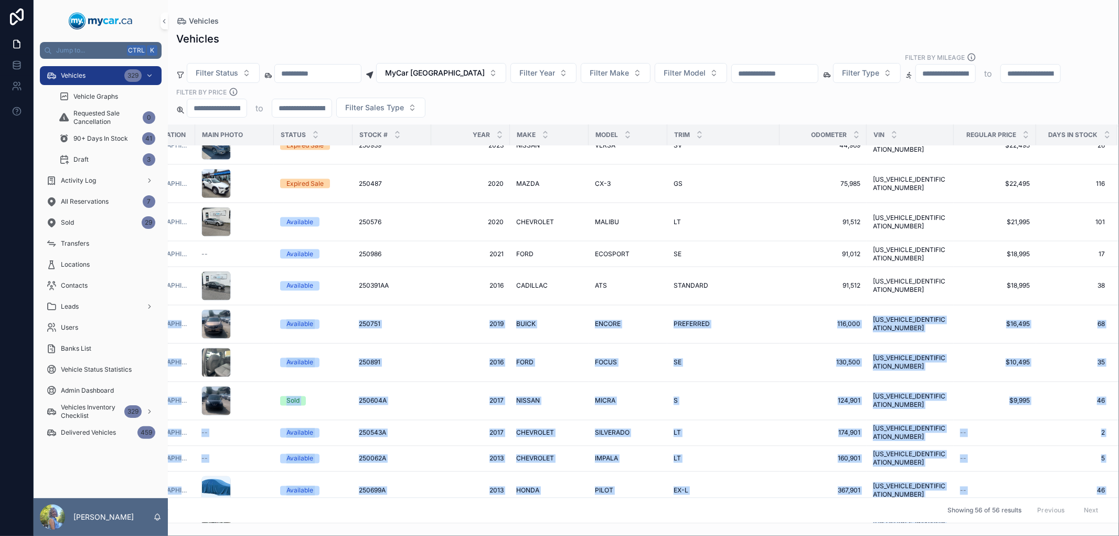
drag, startPoint x: 174, startPoint y: 280, endPoint x: 1109, endPoint y: 486, distance: 957.5
copy tbody "MyCar North Bay Available 250751 250751 2019 2019 BUICK BUICK ENCORE ENCORE PRE…"
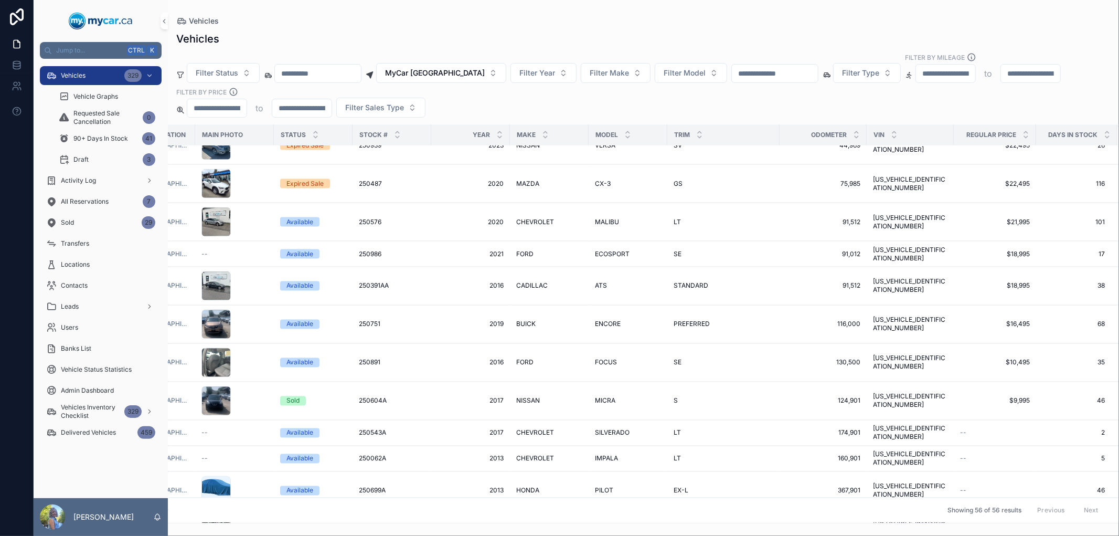
click at [486, 36] on div "Vehicles" at bounding box center [643, 38] width 934 height 15
